Goal: Navigation & Orientation: Find specific page/section

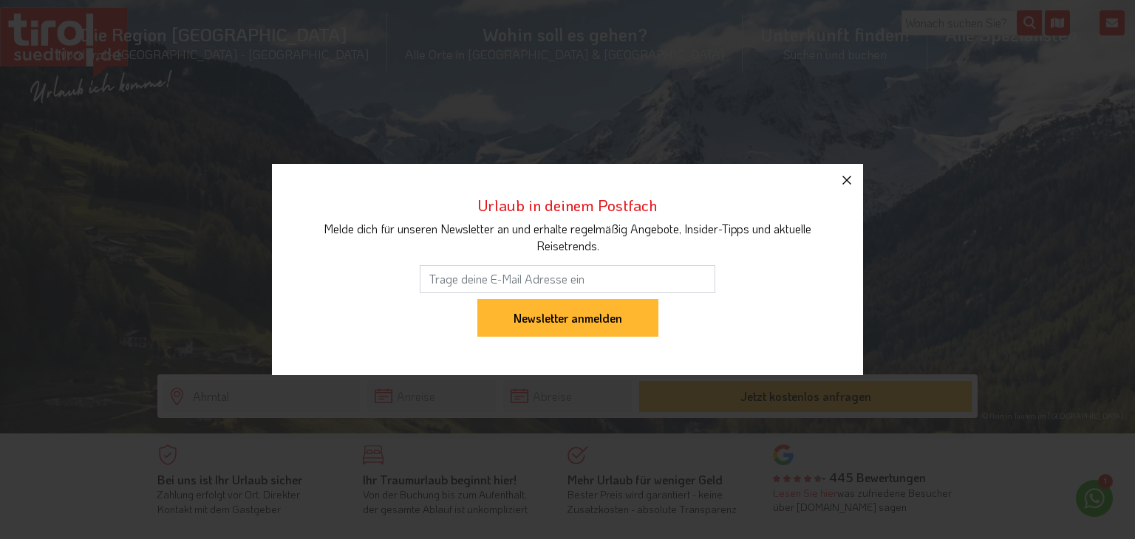
click at [849, 179] on icon "button" at bounding box center [847, 180] width 18 height 18
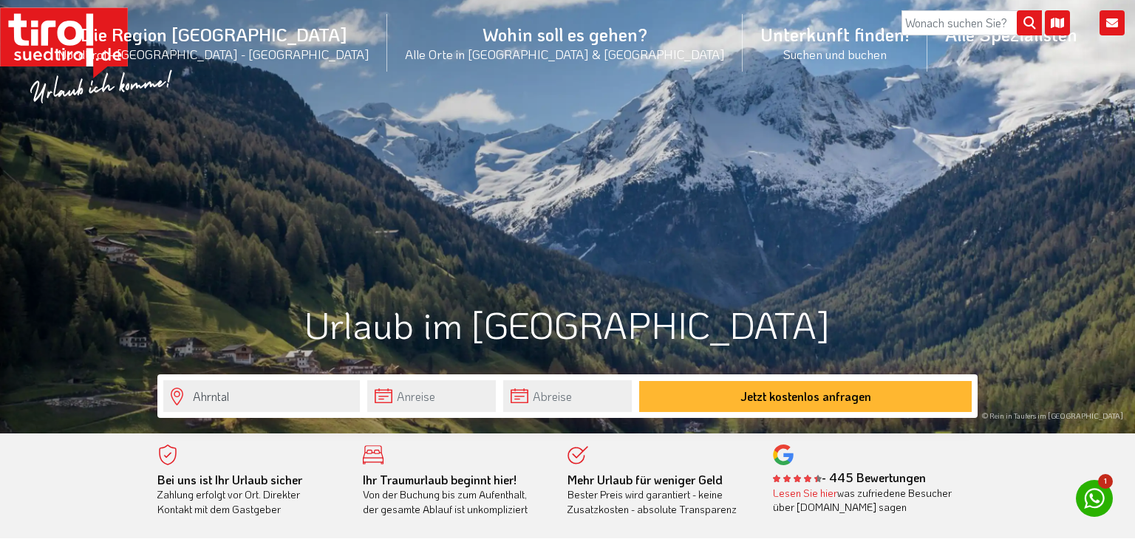
click at [216, 440] on div "Ahrntal Jetzt kostenlos anfragen" at bounding box center [567, 456] width 842 height 44
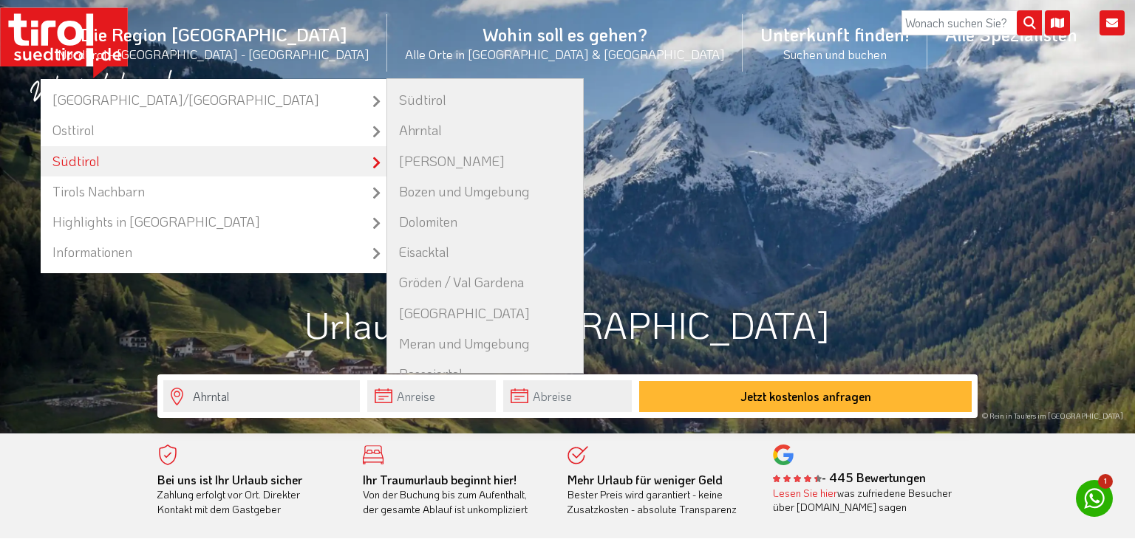
click at [386, 164] on icon at bounding box center [384, 168] width 25 height 25
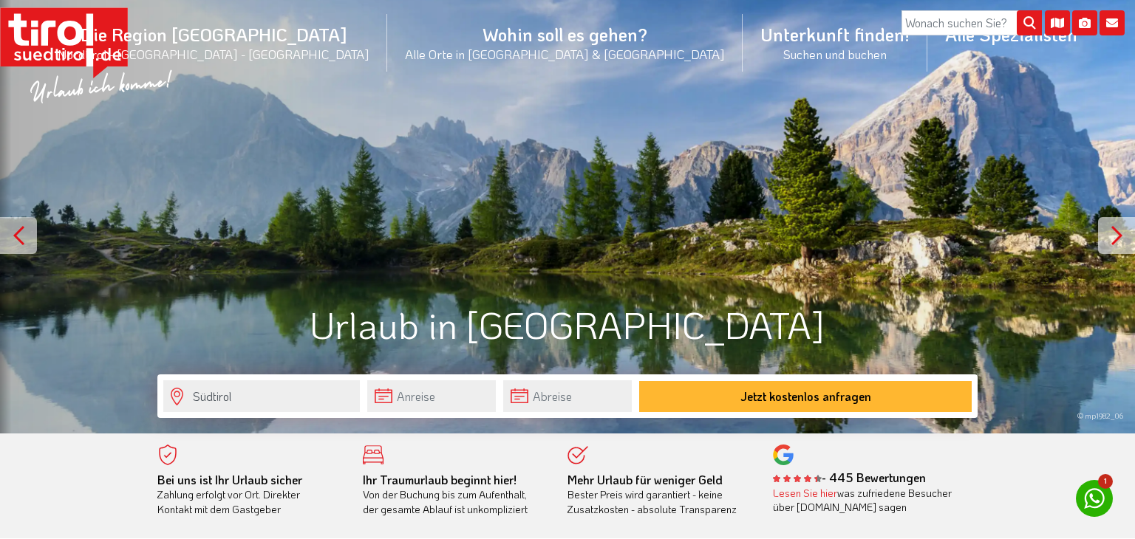
click at [539, 262] on div "© mp1982_06" at bounding box center [567, 217] width 1135 height 434
